Goal: Book appointment/travel/reservation

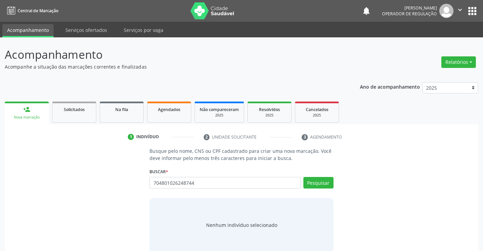
type input "704801026248744"
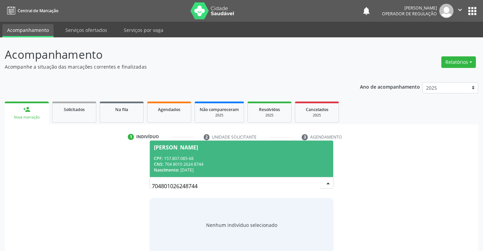
click at [183, 153] on span "[PERSON_NAME] CPF: 157.807.085-68 CNS: 704 8010 2624 8744 Nascimento: [DATE]" at bounding box center [241, 158] width 183 height 36
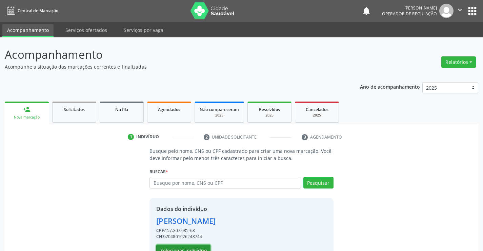
click at [180, 247] on button "Selecionar indivíduo" at bounding box center [183, 250] width 54 height 12
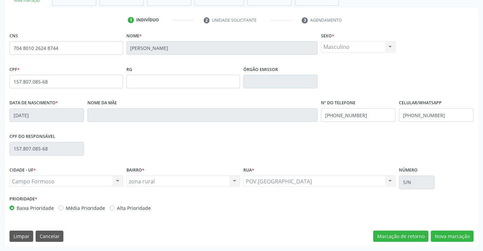
scroll to position [117, 0]
click at [461, 233] on button "Nova marcação" at bounding box center [452, 236] width 43 height 12
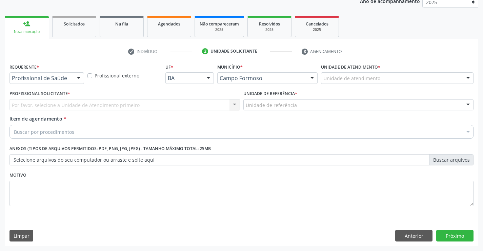
scroll to position [85, 0]
click at [76, 79] on div at bounding box center [79, 79] width 10 height 12
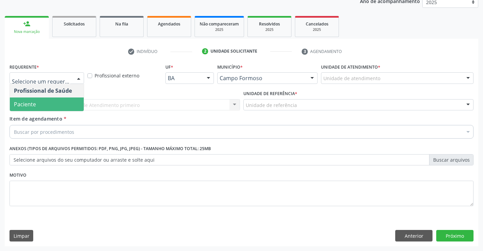
drag, startPoint x: 35, startPoint y: 103, endPoint x: 98, endPoint y: 104, distance: 63.1
click at [36, 103] on span "Paciente" at bounding box center [47, 104] width 74 height 14
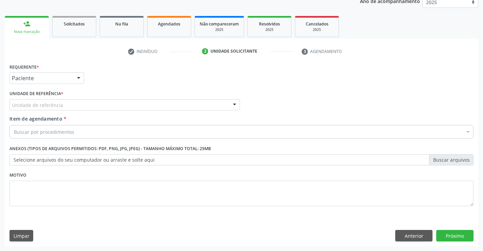
click at [110, 104] on div "Unidade de referência" at bounding box center [124, 105] width 231 height 12
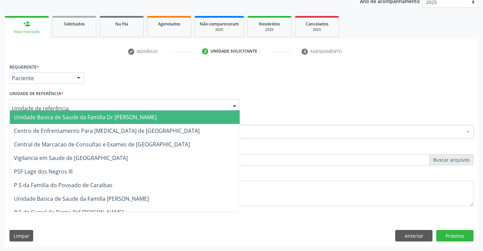
click at [71, 115] on span "Unidade Basica de Saude da Familia Dr [PERSON_NAME]" at bounding box center [85, 116] width 143 height 7
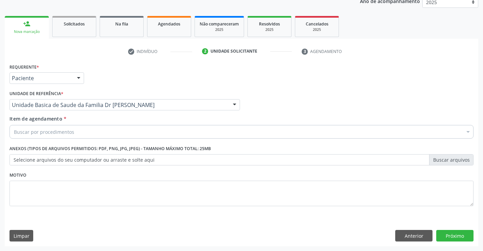
click at [88, 129] on div "Buscar por procedimentos" at bounding box center [241, 132] width 464 height 14
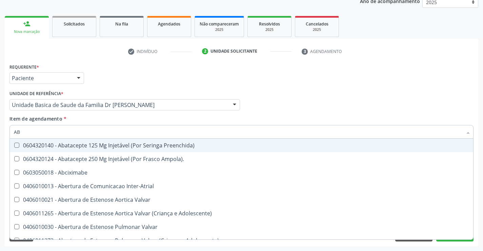
type input "A"
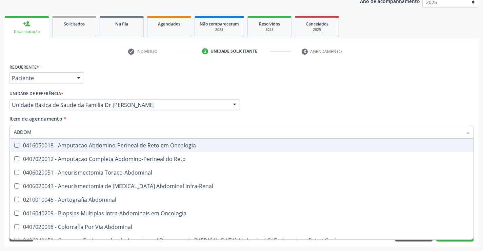
type input "ABDOME"
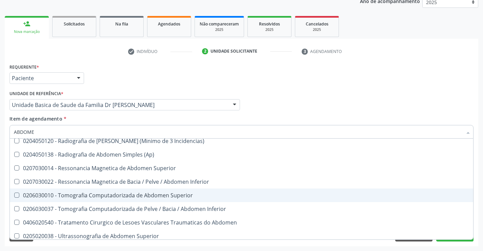
scroll to position [35, 0]
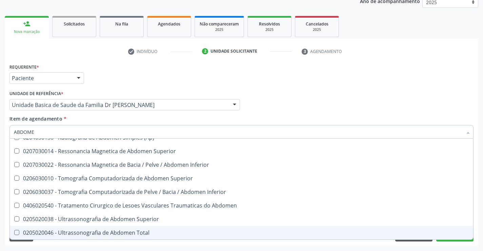
click at [103, 230] on div "0205020046 - Ultrassonografia de Abdomen Total" at bounding box center [241, 232] width 455 height 5
checkbox Total "true"
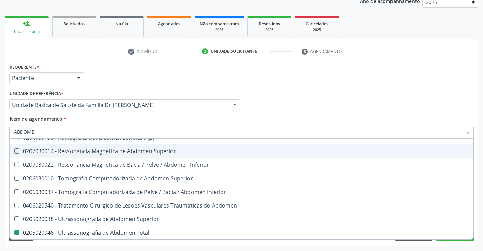
click at [431, 76] on div "Requerente * Paciente Profissional de Saúde Paciente Nenhum resultado encontrad…" at bounding box center [242, 75] width 468 height 26
checkbox Incidencias\) "true"
checkbox Total "false"
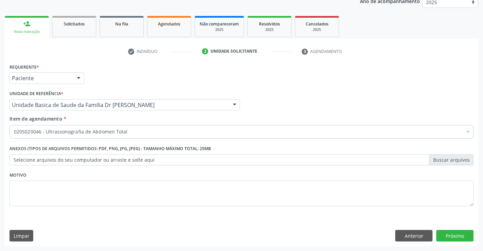
scroll to position [0, 0]
click at [454, 234] on button "Próximo" at bounding box center [454, 236] width 37 height 12
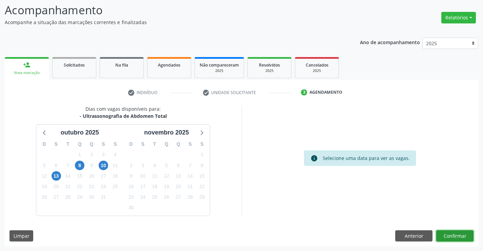
click at [452, 236] on button "Confirmar" at bounding box center [454, 236] width 37 height 12
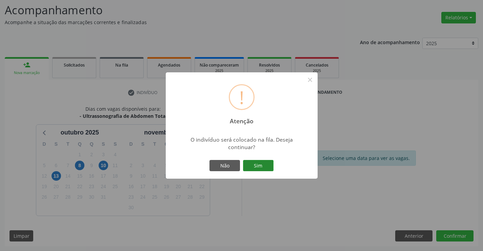
click at [252, 168] on button "Sim" at bounding box center [258, 166] width 31 height 12
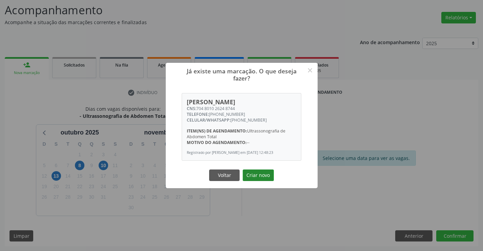
click at [255, 176] on button "Criar novo" at bounding box center [258, 175] width 31 height 12
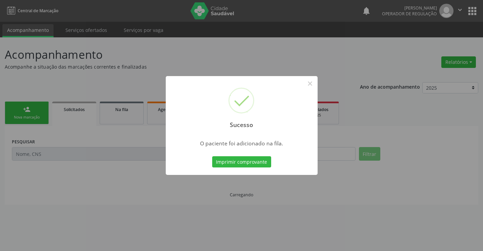
scroll to position [0, 0]
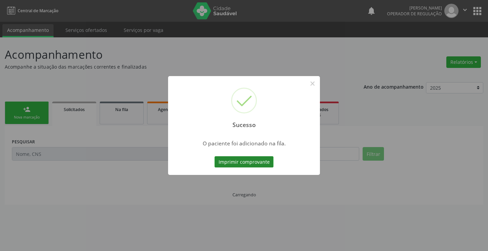
click at [253, 158] on button "Imprimir comprovante" at bounding box center [244, 162] width 59 height 12
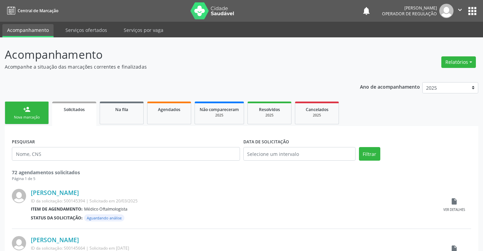
click at [457, 9] on icon "" at bounding box center [459, 9] width 7 height 7
click at [428, 42] on link "Sair" at bounding box center [442, 41] width 47 height 9
